Goal: Task Accomplishment & Management: Manage account settings

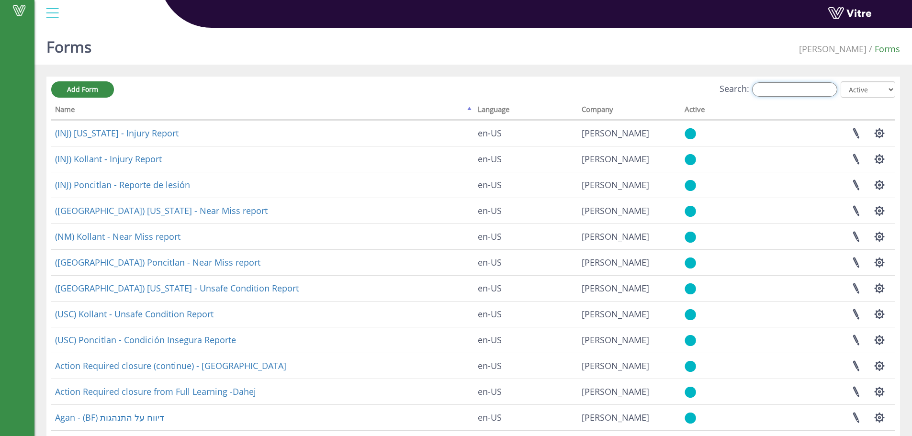
click at [777, 85] on input "Search:" at bounding box center [794, 89] width 85 height 14
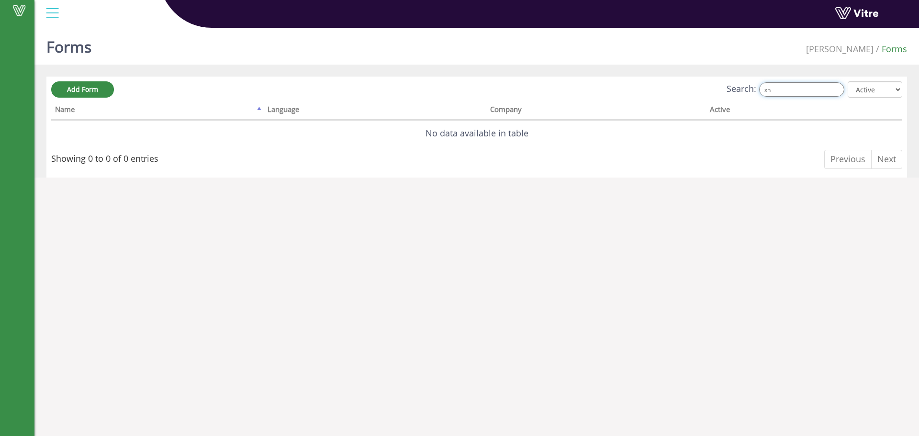
type input "x"
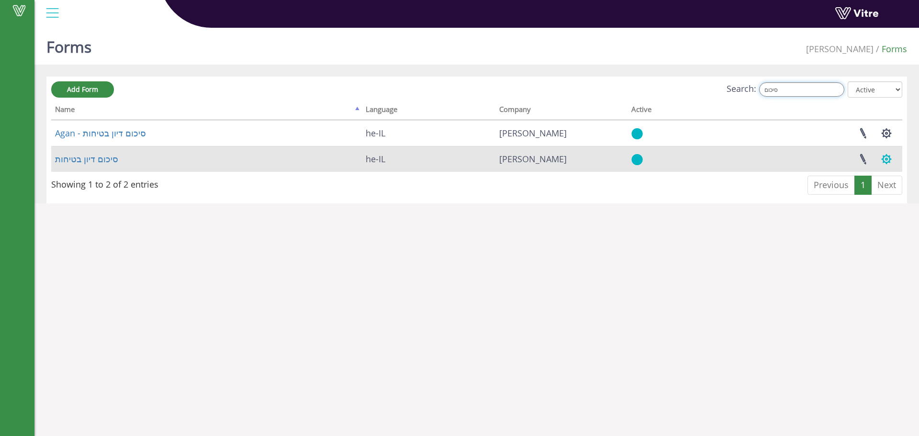
type input "סיכום"
click at [888, 156] on button "button" at bounding box center [886, 158] width 24 height 25
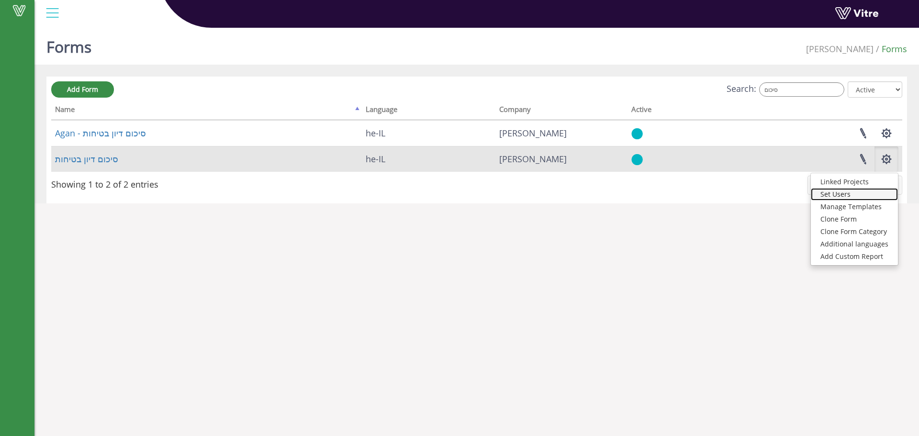
click at [846, 198] on link "Set Users" at bounding box center [854, 194] width 87 height 12
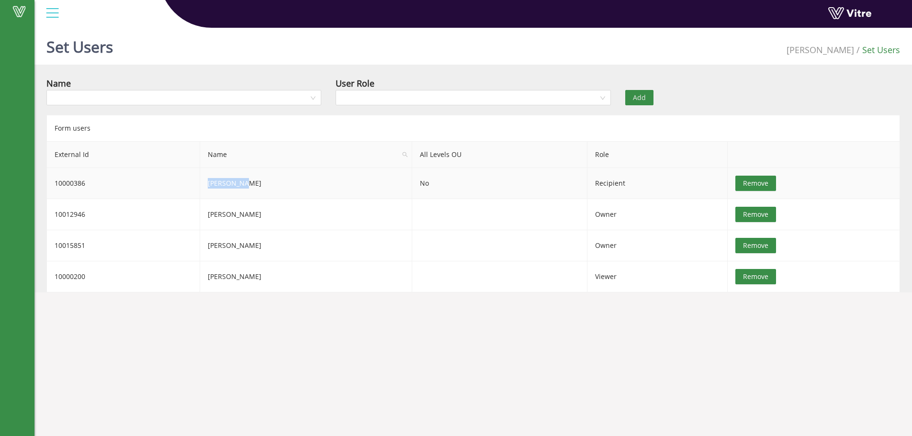
drag, startPoint x: 240, startPoint y: 184, endPoint x: 201, endPoint y: 186, distance: 39.3
click at [201, 186] on td "Adi Paikin" at bounding box center [306, 183] width 212 height 31
click at [216, 178] on td "Adi Paikin" at bounding box center [306, 183] width 212 height 31
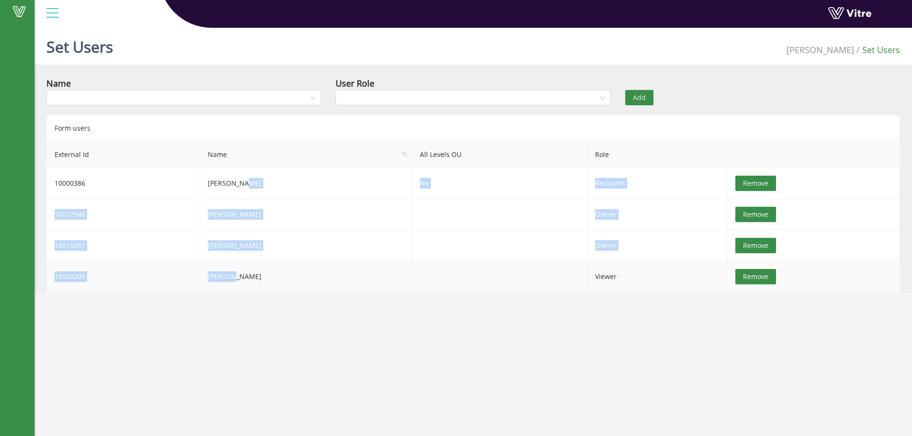
drag, startPoint x: 239, startPoint y: 174, endPoint x: 225, endPoint y: 274, distance: 100.9
click at [225, 274] on tbody "10000386 Adi Paikin No Recipient Remove 10012946 Alexander Hersonski Owner Remo…" at bounding box center [473, 230] width 853 height 124
click at [255, 274] on td "Sharon Malka" at bounding box center [306, 276] width 212 height 31
drag, startPoint x: 252, startPoint y: 245, endPoint x: 249, endPoint y: 218, distance: 27.0
click at [230, 240] on td "Liran Cohen" at bounding box center [306, 245] width 212 height 31
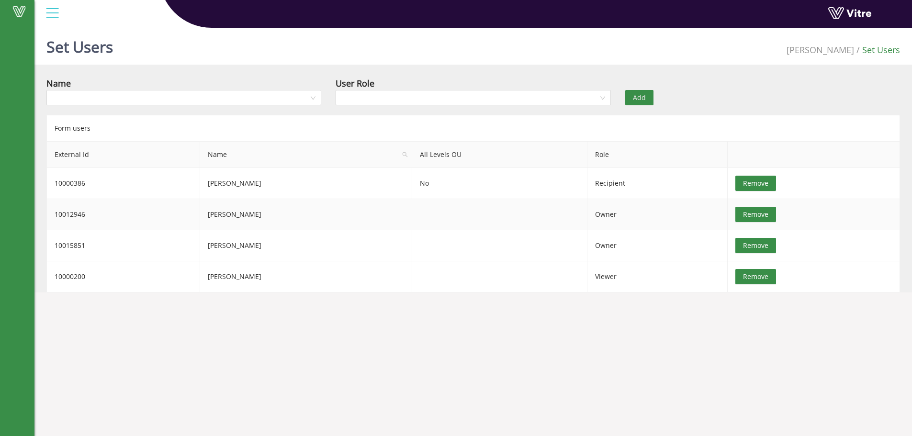
drag, startPoint x: 250, startPoint y: 216, endPoint x: 266, endPoint y: 212, distance: 16.8
click at [251, 216] on td "Alexander Hersonski" at bounding box center [306, 214] width 212 height 31
